Goal: Navigation & Orientation: Find specific page/section

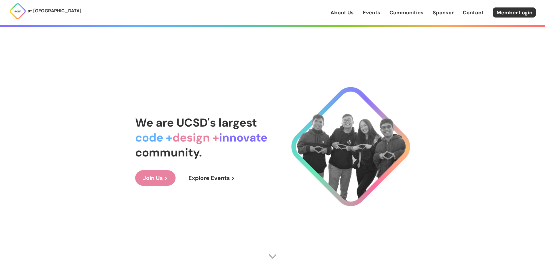
click at [370, 15] on link "Events" at bounding box center [371, 12] width 17 height 7
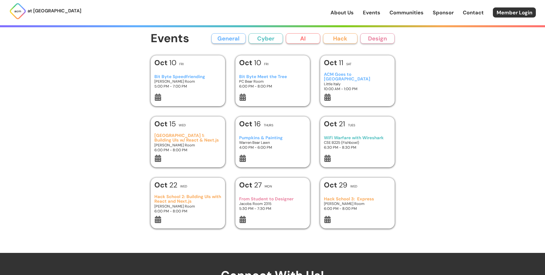
click at [303, 36] on button "AI" at bounding box center [303, 38] width 34 height 10
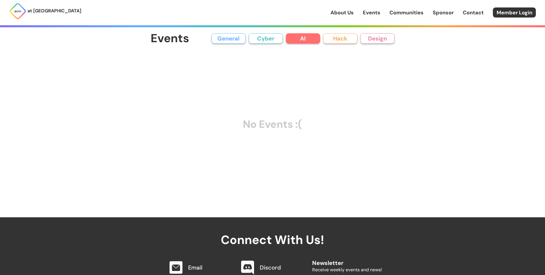
click at [369, 12] on link "Events" at bounding box center [371, 12] width 17 height 7
click at [339, 38] on button "Hack" at bounding box center [340, 38] width 34 height 10
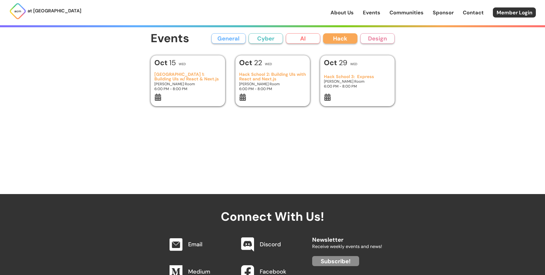
click at [366, 38] on button "Design" at bounding box center [378, 38] width 34 height 10
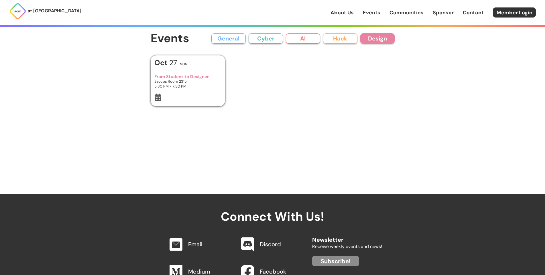
click at [281, 41] on button "Cyber" at bounding box center [266, 38] width 34 height 10
click at [234, 39] on button "General" at bounding box center [228, 38] width 34 height 10
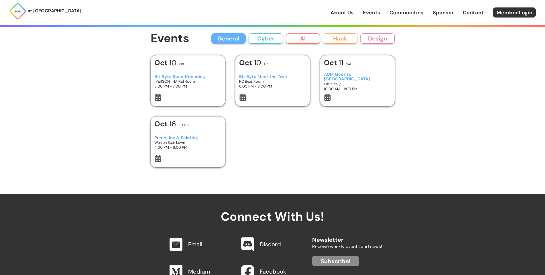
click at [258, 32] on div "Events General Cyber AI Hack Design All General AI Cyber Hack Design Add Event …" at bounding box center [272, 97] width 275 height 194
click at [287, 38] on button "AI" at bounding box center [303, 38] width 34 height 10
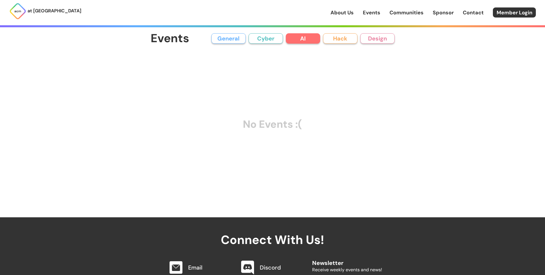
click at [266, 39] on button "Cyber" at bounding box center [266, 38] width 34 height 10
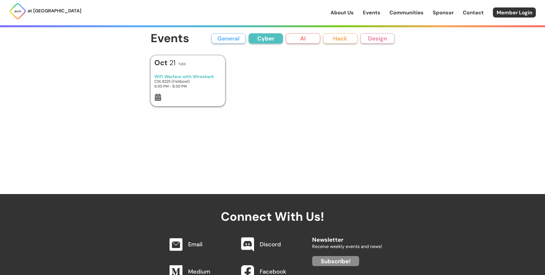
click at [233, 41] on button "General" at bounding box center [228, 38] width 34 height 10
